Goal: Register for event/course

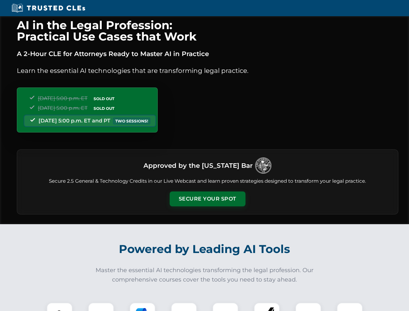
click at [207, 199] on button "Secure Your Spot" at bounding box center [208, 199] width 76 height 15
click at [60, 307] on img at bounding box center [59, 315] width 19 height 19
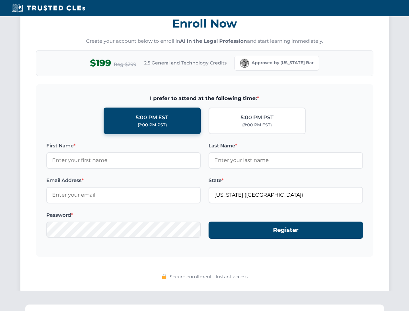
scroll to position [636, 0]
